Goal: Navigation & Orientation: Find specific page/section

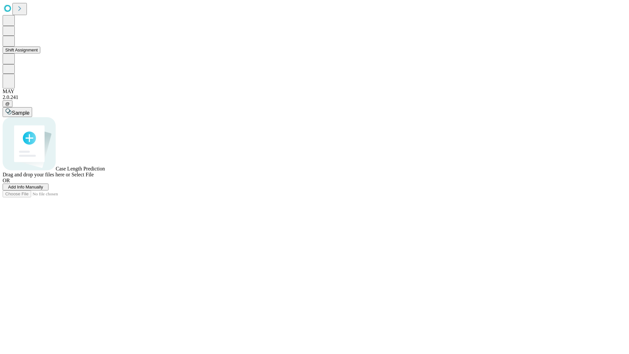
click at [40, 53] on button "Shift Assignment" at bounding box center [22, 50] width 38 height 7
